Goal: Find specific page/section

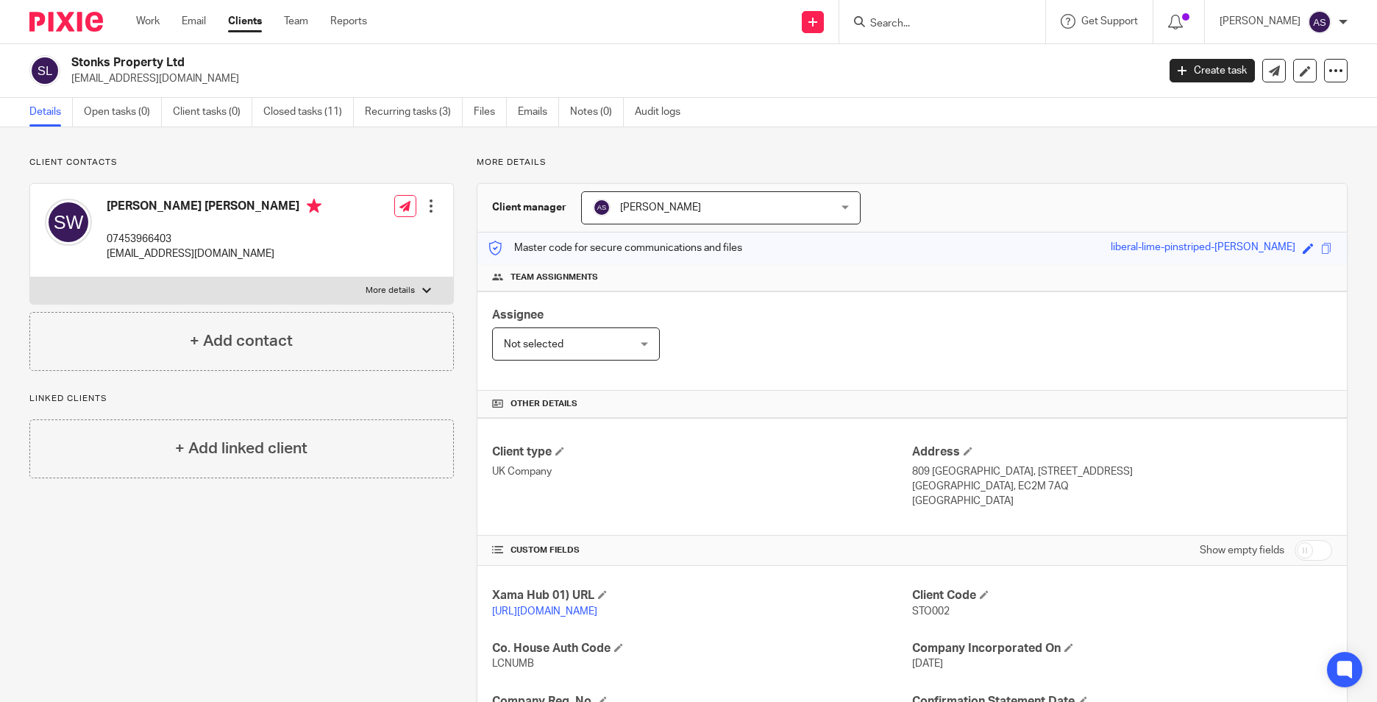
scroll to position [95, 0]
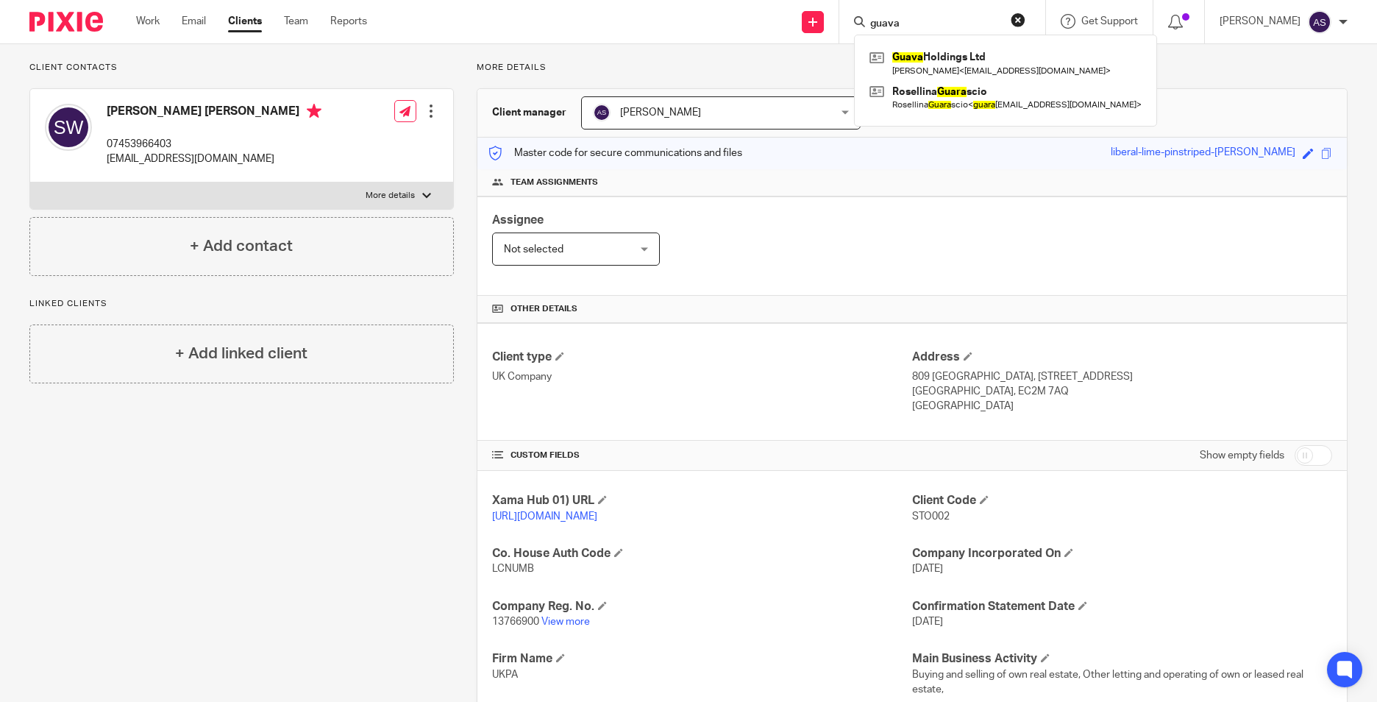
click at [901, 25] on input "guava" at bounding box center [935, 24] width 132 height 13
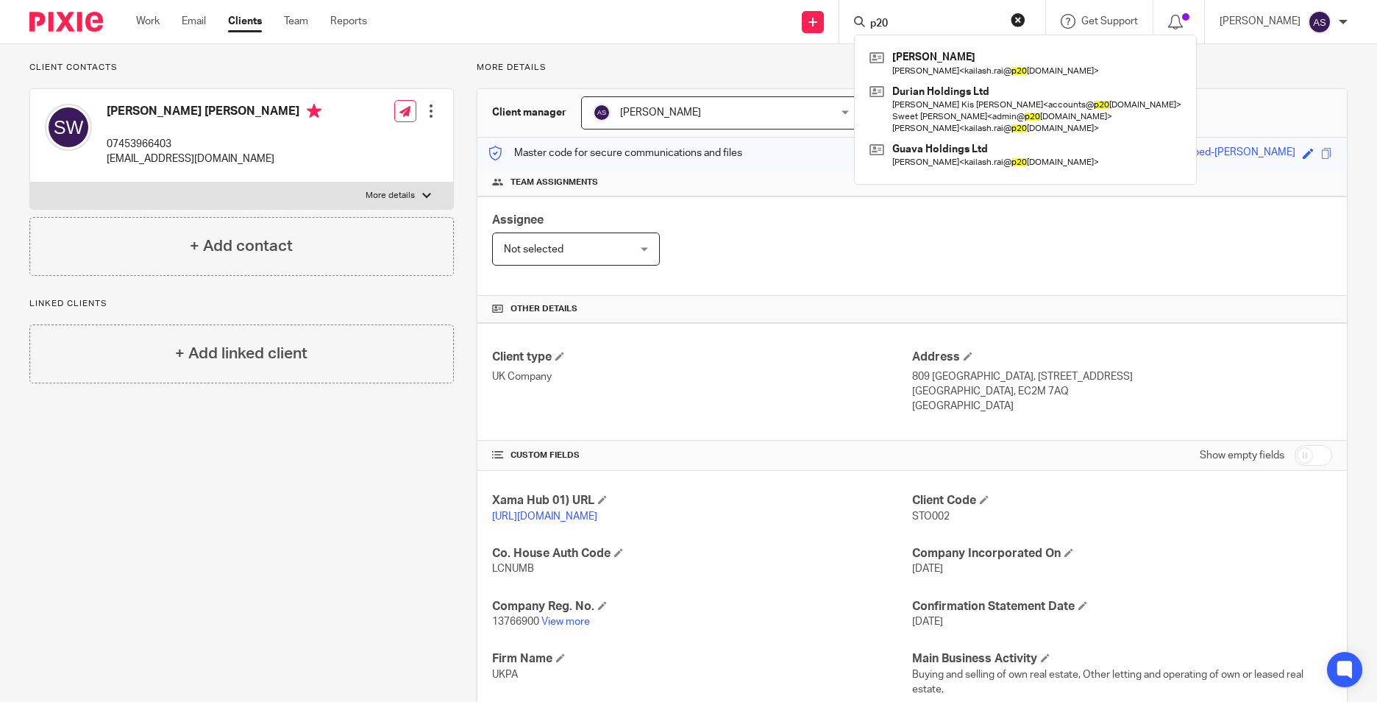
type input "p20"
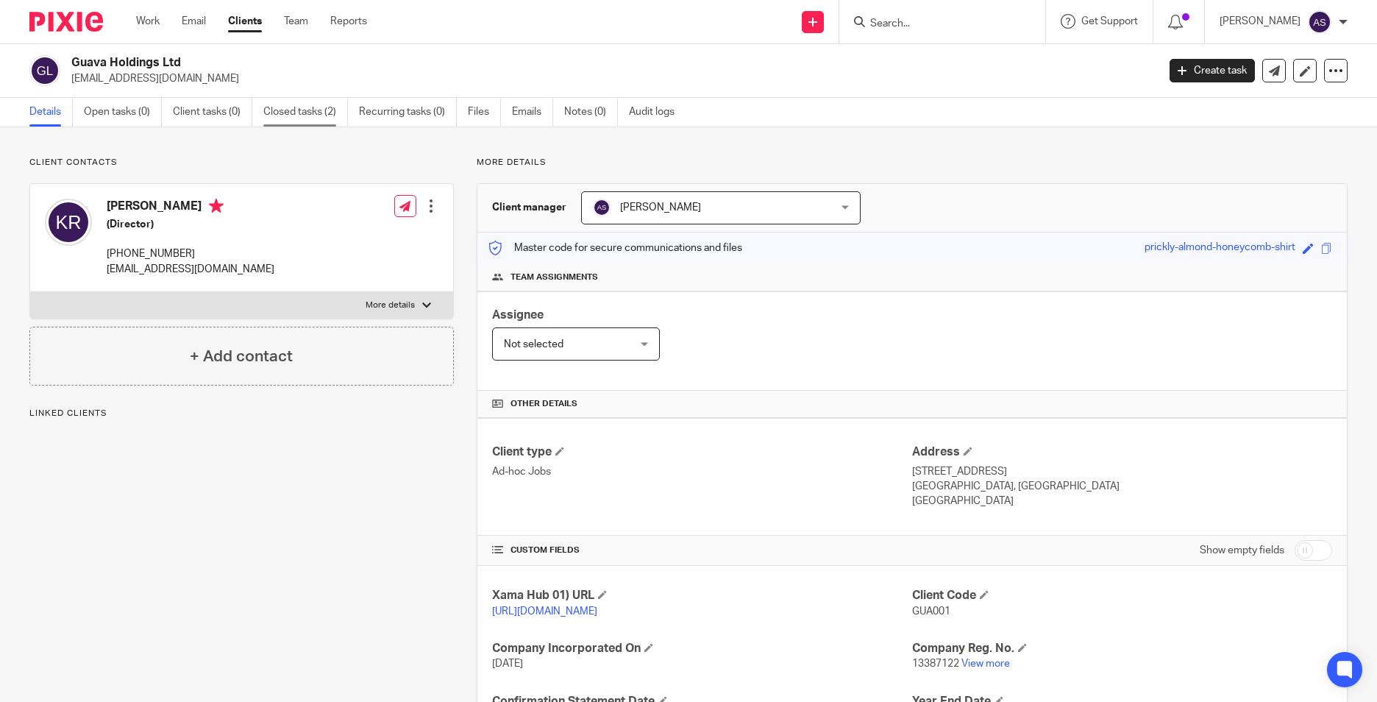
click at [307, 113] on link "Closed tasks (2)" at bounding box center [305, 112] width 85 height 29
